Goal: Use online tool/utility: Utilize a website feature to perform a specific function

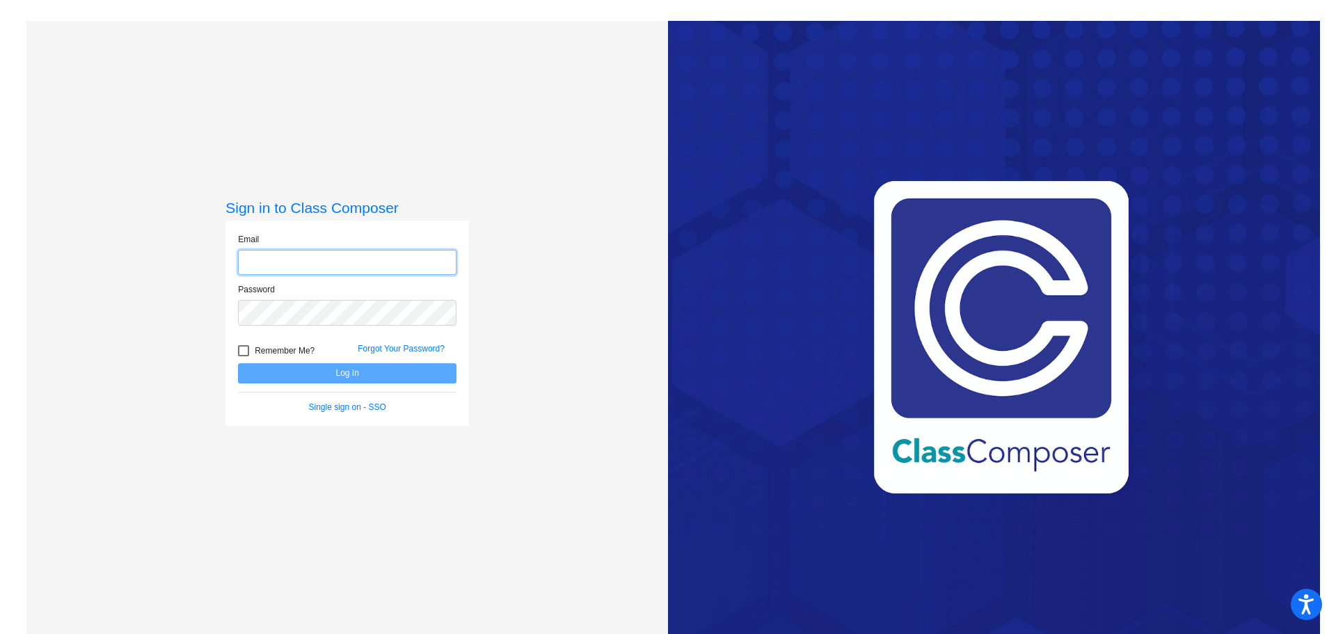
type input "[EMAIL_ADDRESS][DOMAIN_NAME]"
click at [276, 370] on button "Log In" at bounding box center [347, 373] width 219 height 20
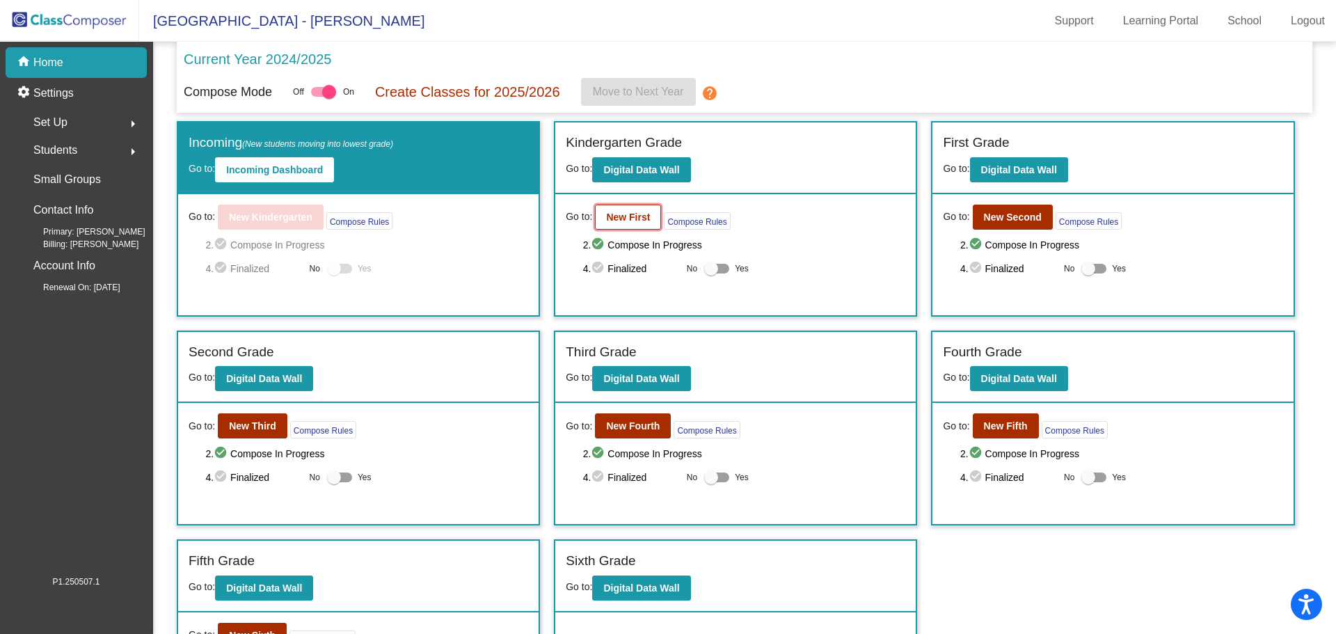
click at [645, 219] on b "New First" at bounding box center [628, 217] width 44 height 11
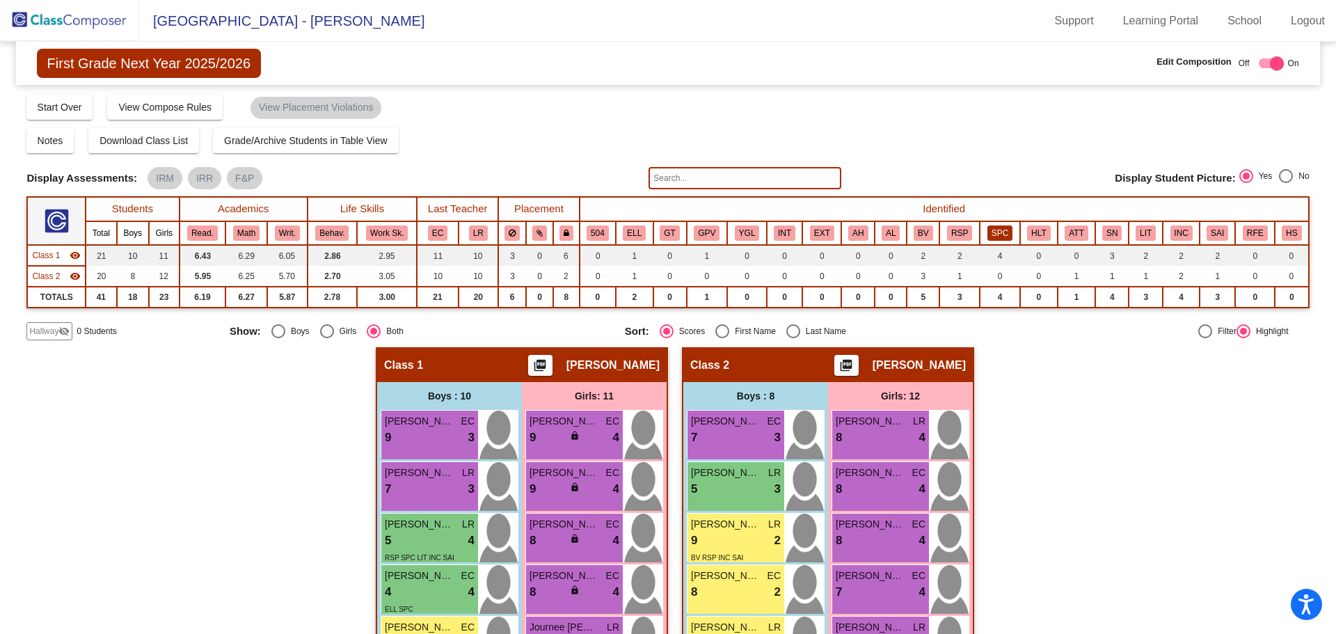
click at [991, 233] on button "SPC" at bounding box center [1000, 232] width 25 height 15
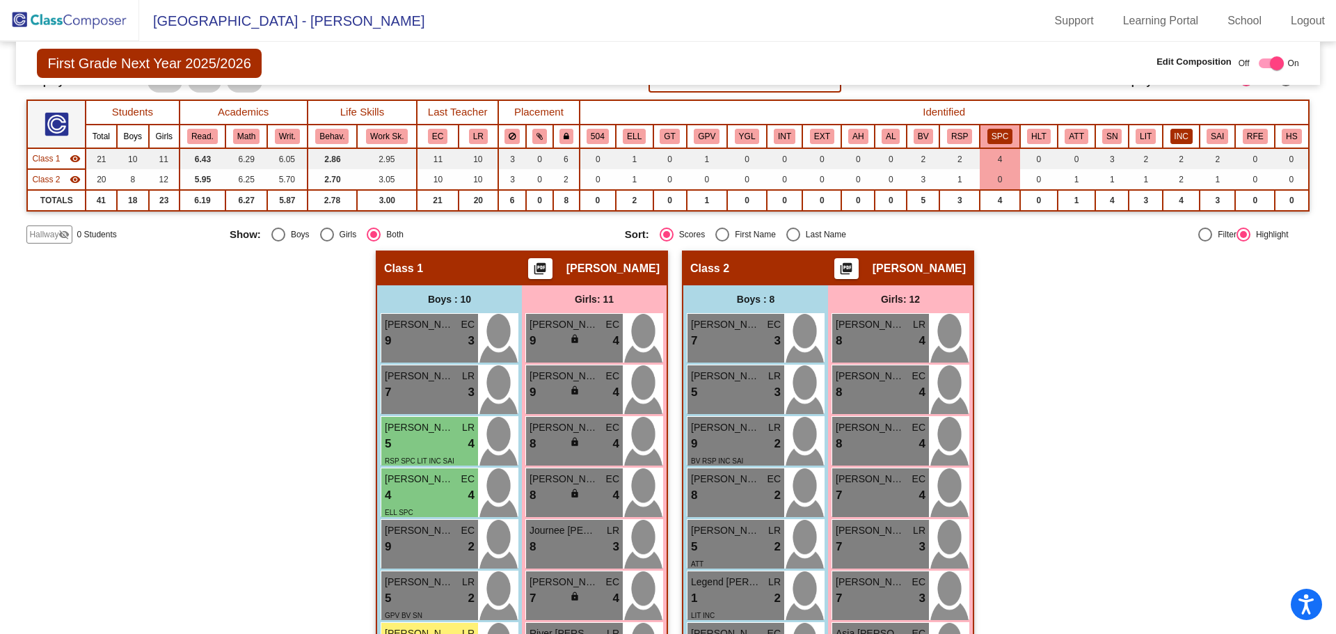
scroll to position [70, 0]
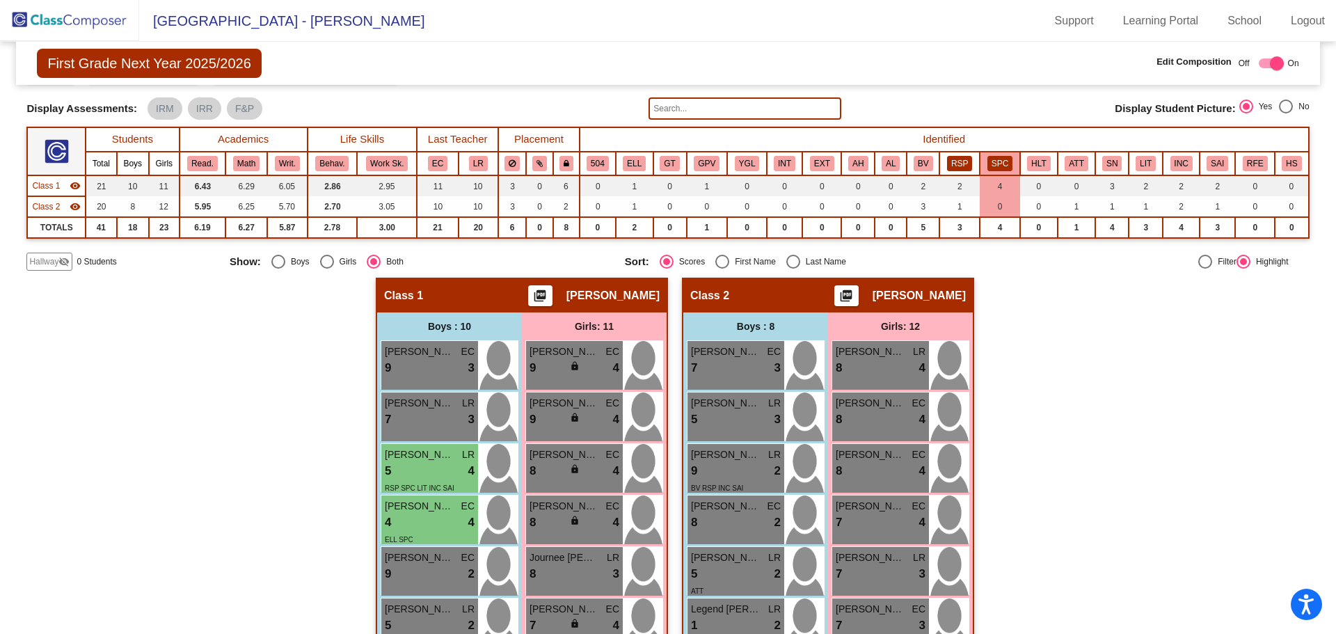
click at [953, 168] on button "RSP" at bounding box center [959, 163] width 25 height 15
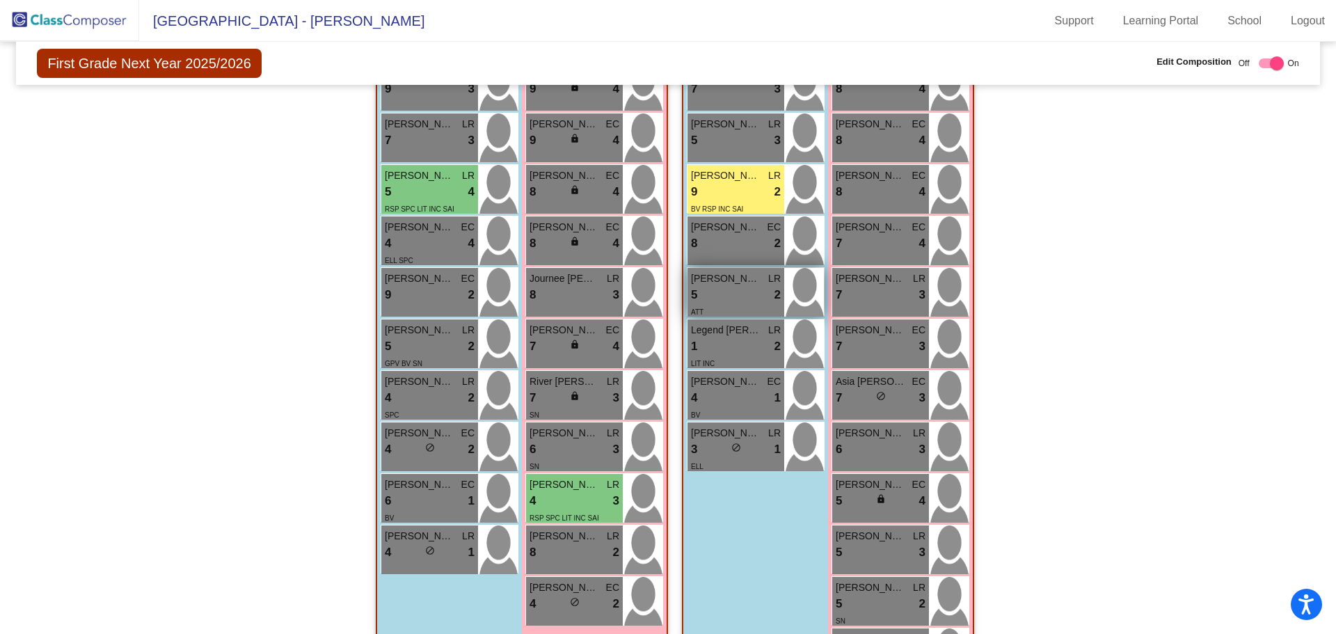
scroll to position [416, 0]
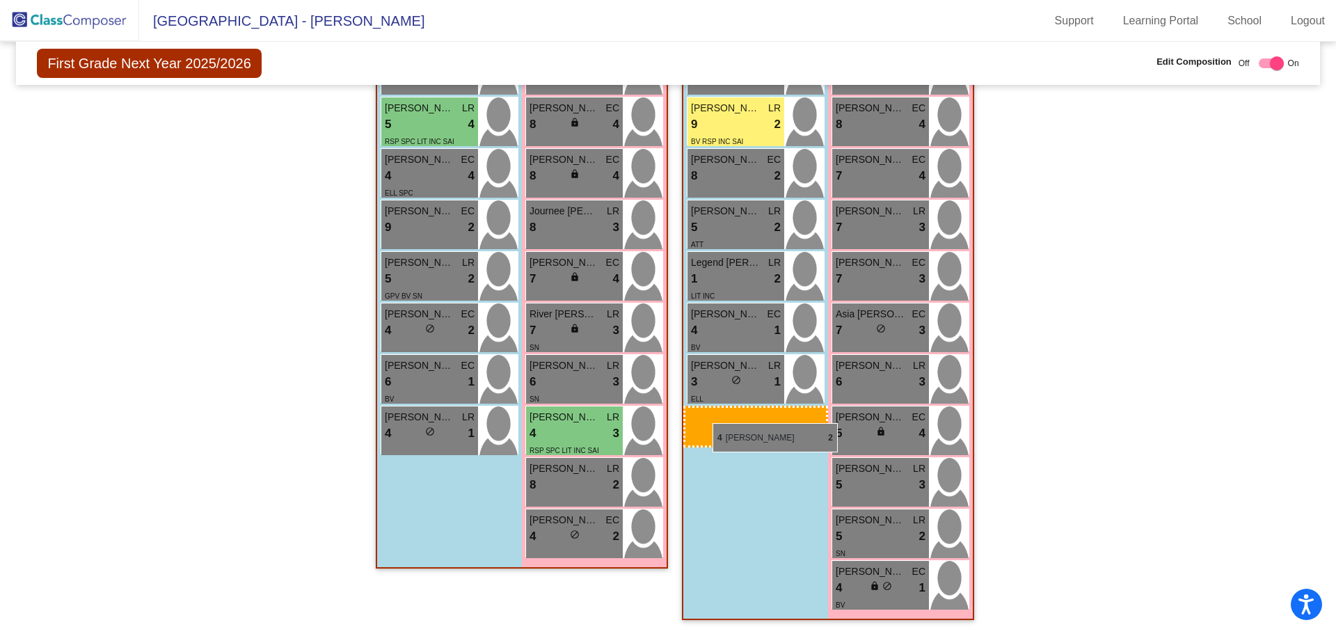
drag, startPoint x: 429, startPoint y: 318, endPoint x: 707, endPoint y: 419, distance: 295.4
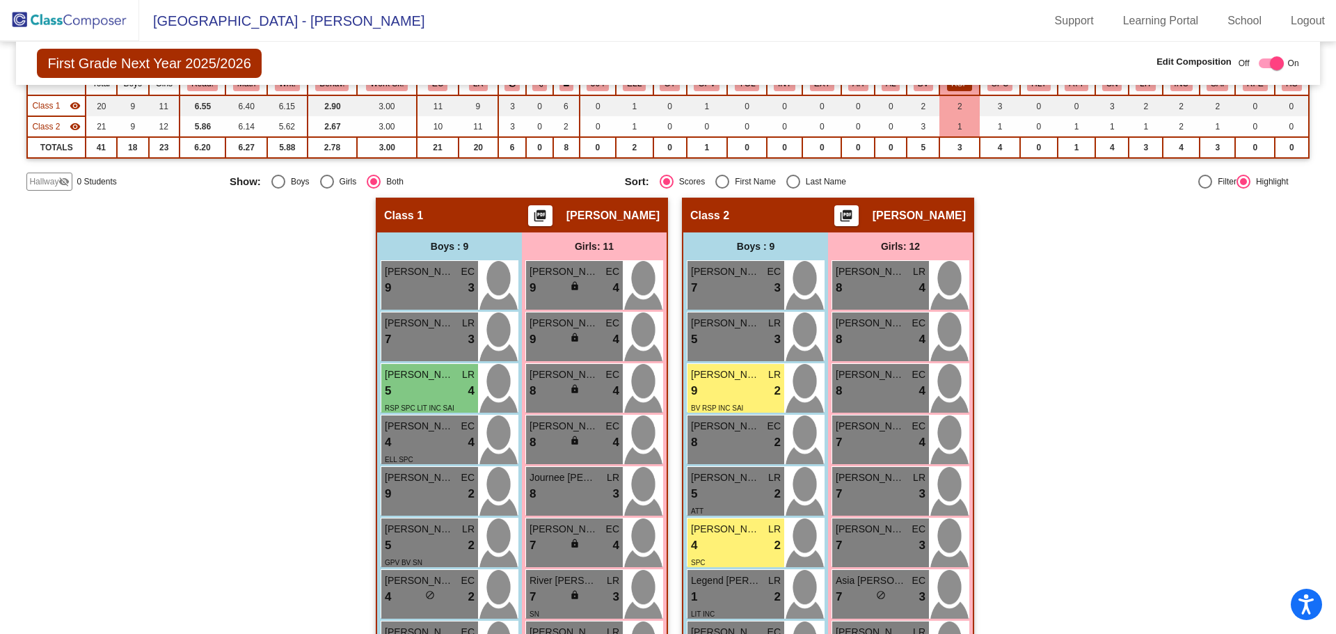
scroll to position [138, 0]
